Goal: Task Accomplishment & Management: Complete application form

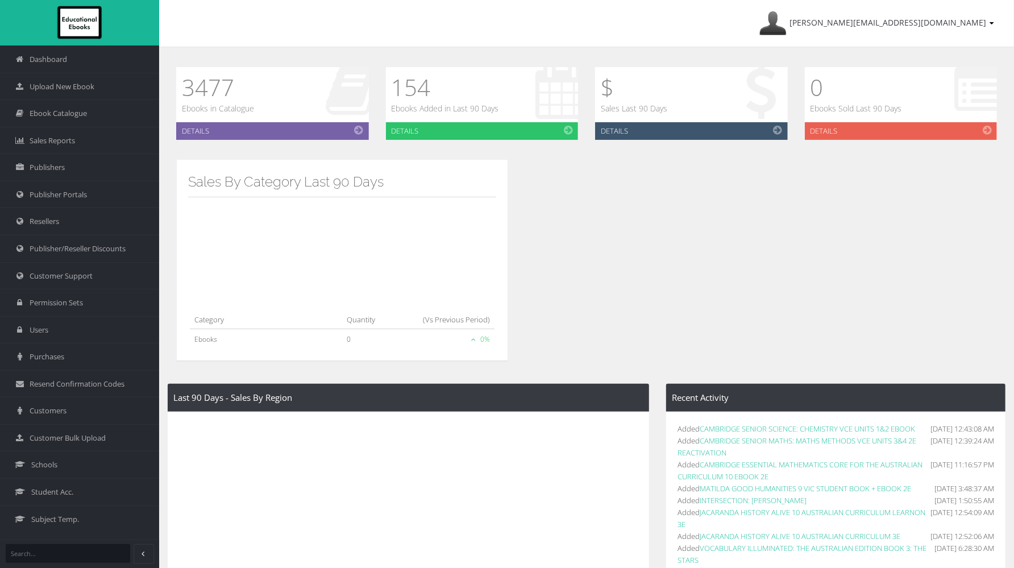
click at [889, 227] on div "Last 90 Days - Sales By Region State Total Quantity Sold Revenue Australia 0 $ …" at bounding box center [586, 469] width 855 height 596
click at [55, 410] on span "Customers" at bounding box center [48, 410] width 37 height 11
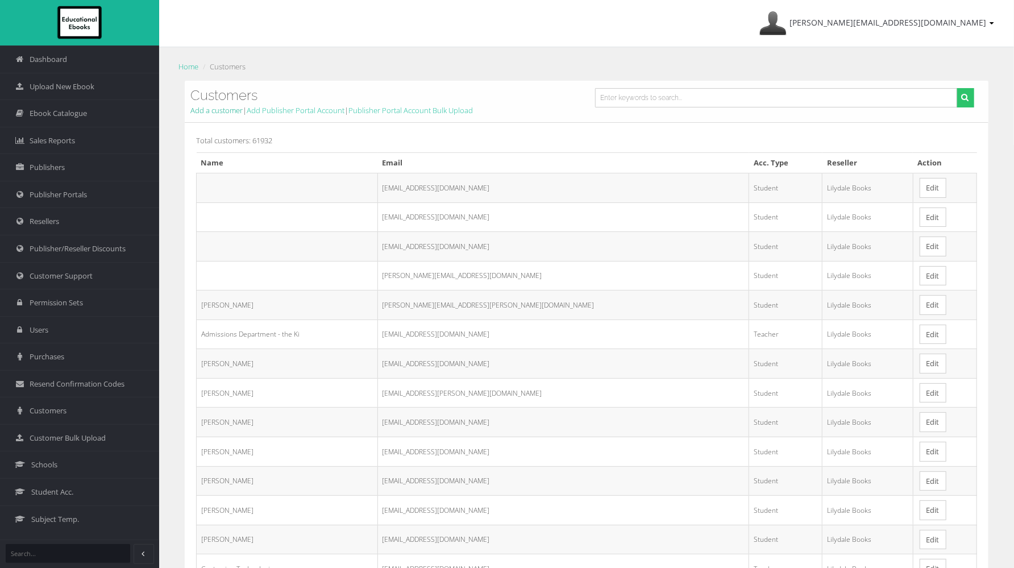
click at [216, 107] on link "Add a customer" at bounding box center [216, 110] width 52 height 10
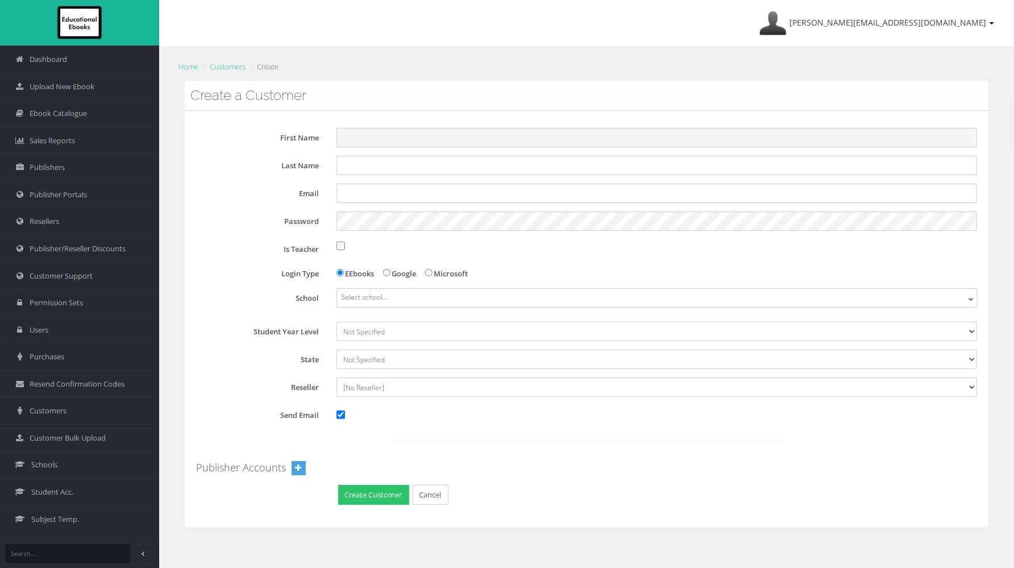
click at [368, 142] on input "First Name" at bounding box center [657, 137] width 641 height 19
